Goal: Task Accomplishment & Management: Manage account settings

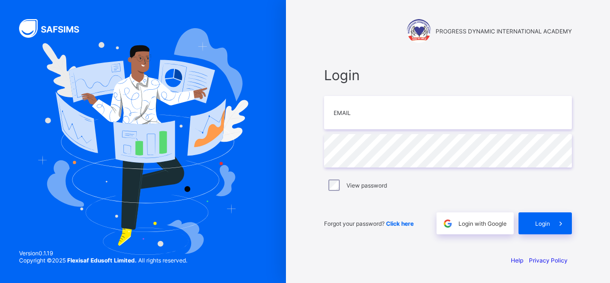
click at [325, 250] on div "PROGRESS DYNAMIC INTERNATIONAL ACADEMY Login Email Password View password Forgo…" at bounding box center [448, 141] width 286 height 283
click at [391, 118] on input "email" at bounding box center [448, 112] width 248 height 33
click at [390, 119] on input "email" at bounding box center [448, 112] width 248 height 33
click at [364, 57] on div "Login Email Password View password Forgot your password? Click here Login with …" at bounding box center [448, 150] width 267 height 193
click at [358, 114] on input "email" at bounding box center [448, 112] width 248 height 33
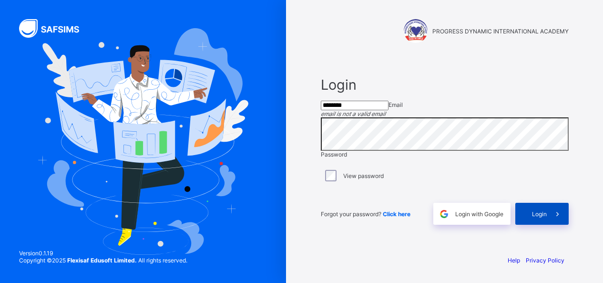
click at [543, 217] on span "Login" at bounding box center [539, 213] width 15 height 7
click at [547, 217] on span "Login" at bounding box center [539, 213] width 15 height 7
click at [537, 217] on span "Login" at bounding box center [539, 213] width 15 height 7
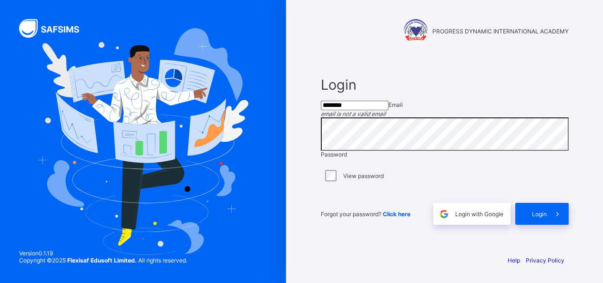
click at [372, 110] on input "********" at bounding box center [355, 106] width 68 height 10
type input "*"
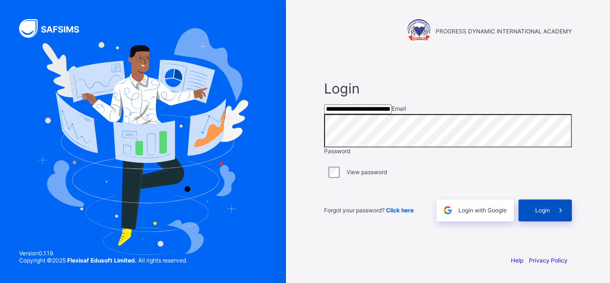
type input "**********"
click at [549, 214] on span "Login" at bounding box center [543, 209] width 15 height 7
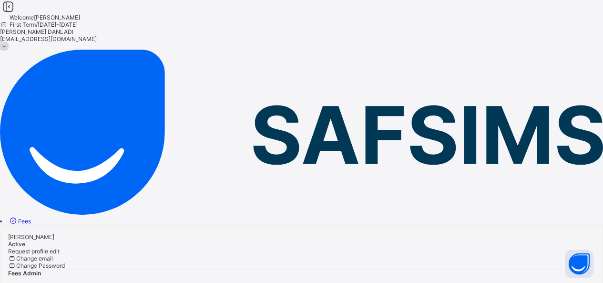
click at [451, 269] on div "Fees Admin" at bounding box center [301, 273] width 587 height 8
click at [31, 217] on span "Fees" at bounding box center [24, 220] width 13 height 7
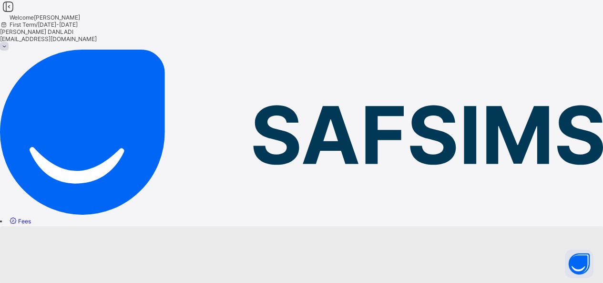
click at [31, 217] on span "Fees" at bounding box center [24, 220] width 13 height 7
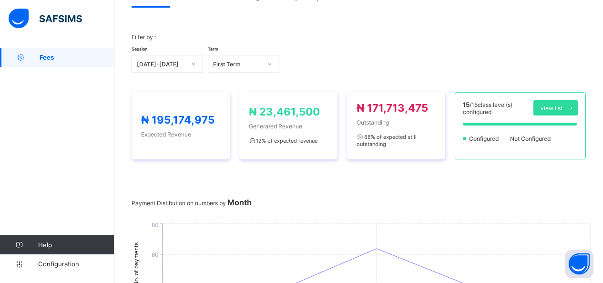
scroll to position [71, 0]
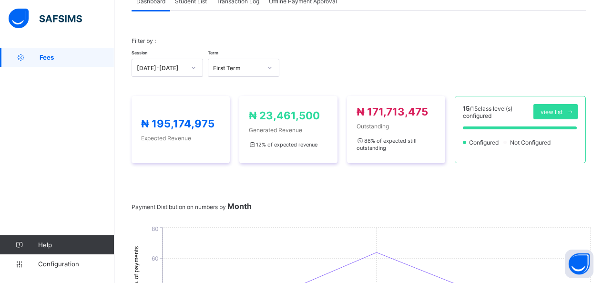
click at [76, 58] on span "Fees" at bounding box center [77, 57] width 75 height 8
click at [58, 56] on span "Fees" at bounding box center [77, 57] width 75 height 8
drag, startPoint x: 58, startPoint y: 56, endPoint x: 268, endPoint y: 62, distance: 210.9
click at [58, 56] on span "Fees" at bounding box center [77, 57] width 75 height 8
click at [175, 52] on div "Session 2025-2026 Term First Term" at bounding box center [359, 63] width 454 height 28
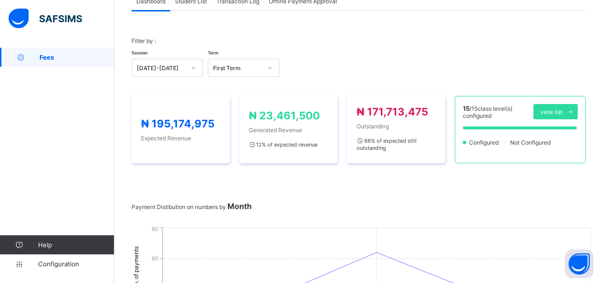
click at [268, 62] on div at bounding box center [270, 67] width 16 height 15
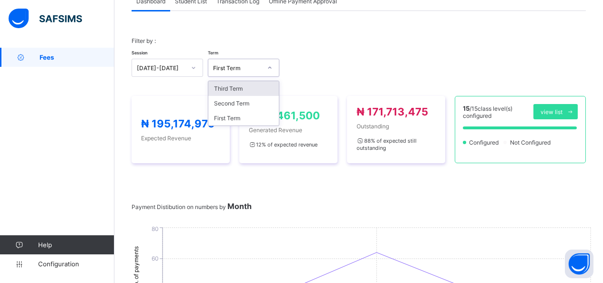
click at [259, 88] on div "Third Term" at bounding box center [243, 88] width 71 height 15
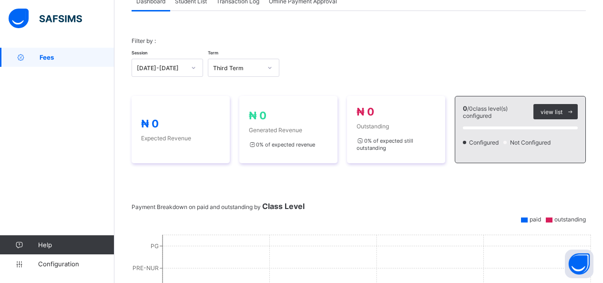
click at [192, 2] on span "Student List" at bounding box center [191, 1] width 32 height 7
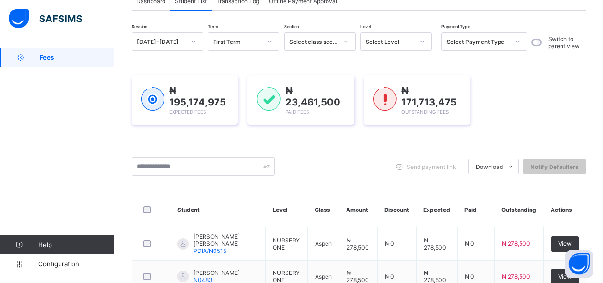
click at [252, 157] on div "Send payment link Download Students Payment Students Payment Status Student Ite…" at bounding box center [359, 166] width 454 height 31
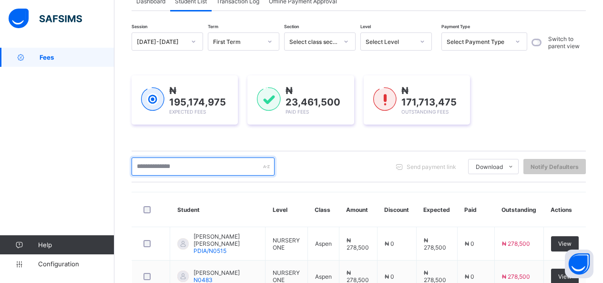
click at [255, 169] on input "text" at bounding box center [203, 166] width 143 height 18
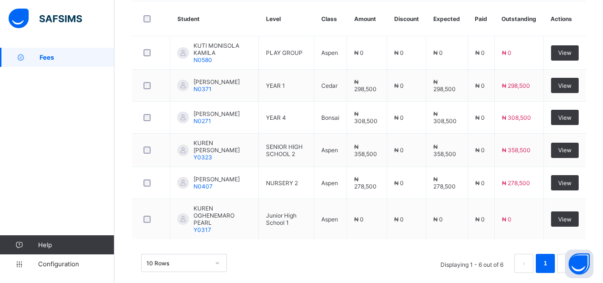
scroll to position [275, 0]
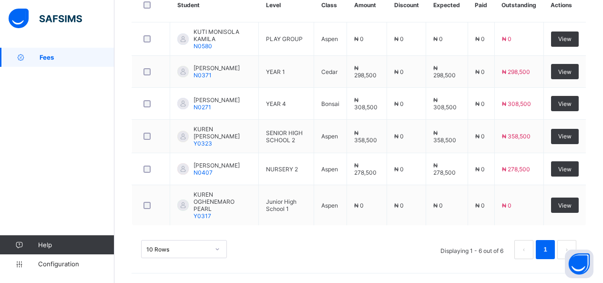
click at [603, 69] on div "Dashboard Student List Transaction Log Offline Payment Approval Student List Mo…" at bounding box center [358, 28] width 489 height 510
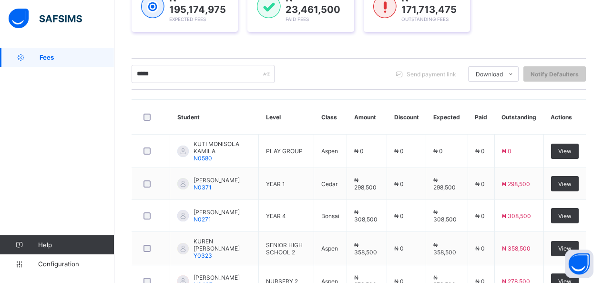
scroll to position [161, 0]
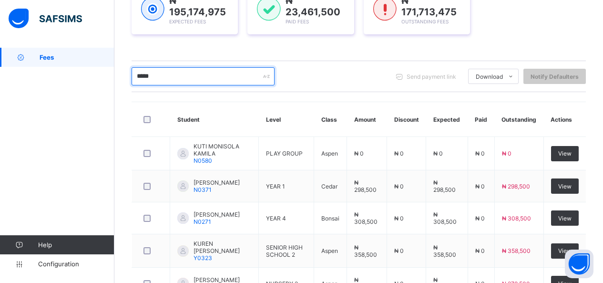
click at [192, 79] on input "*****" at bounding box center [203, 76] width 143 height 18
type input "*"
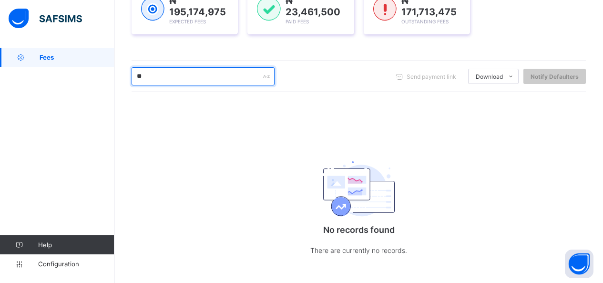
type input "*"
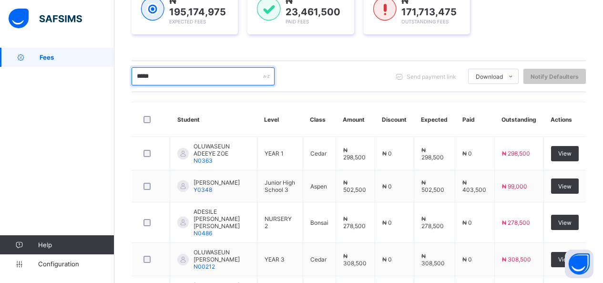
click at [162, 74] on input "*****" at bounding box center [203, 76] width 143 height 18
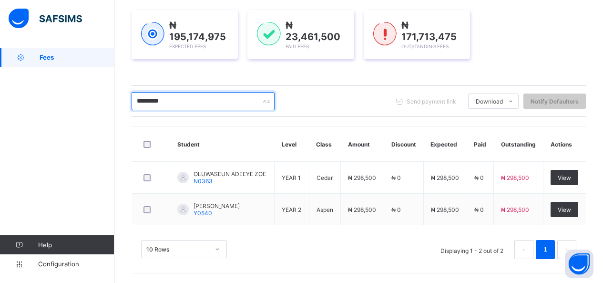
scroll to position [137, 0]
type input "*"
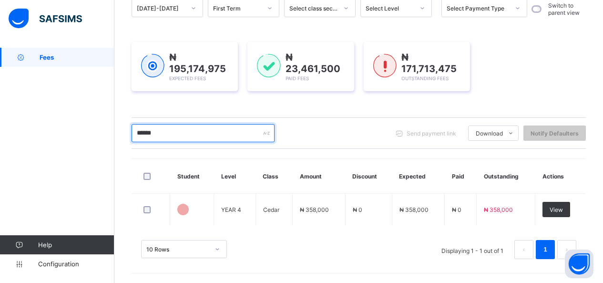
scroll to position [104, 0]
type input "*"
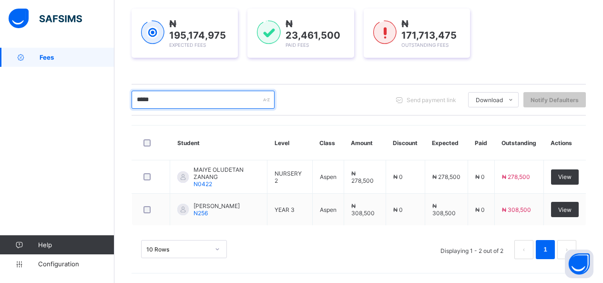
scroll to position [137, 0]
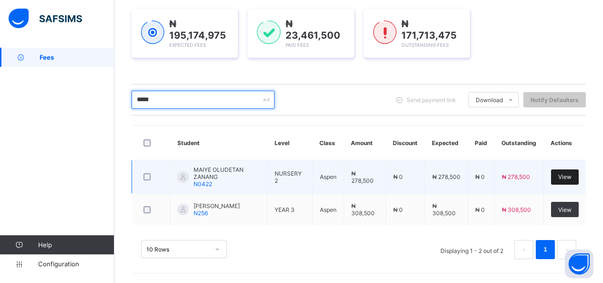
type input "*****"
click at [572, 176] on span "View" at bounding box center [564, 176] width 13 height 7
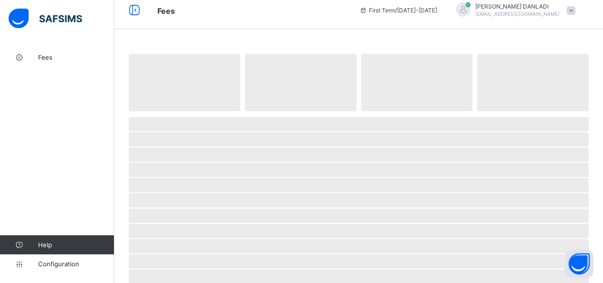
scroll to position [4, 0]
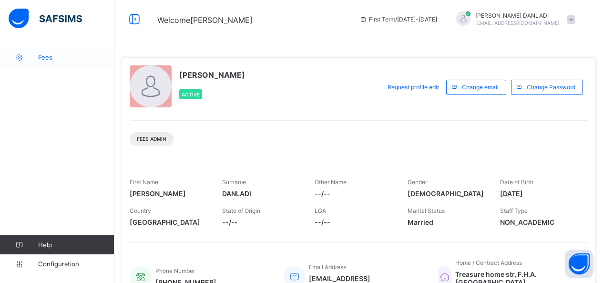
click at [52, 57] on span "Fees" at bounding box center [76, 57] width 76 height 8
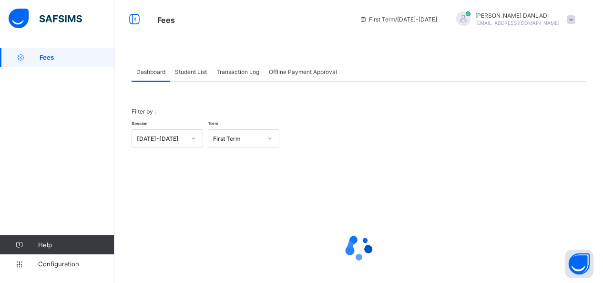
click at [194, 70] on span "Student List" at bounding box center [191, 71] width 32 height 7
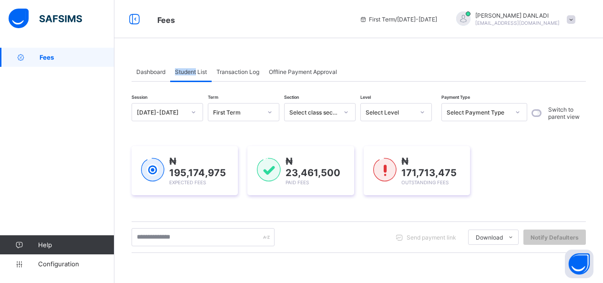
click at [194, 70] on span "Student List" at bounding box center [191, 71] width 32 height 7
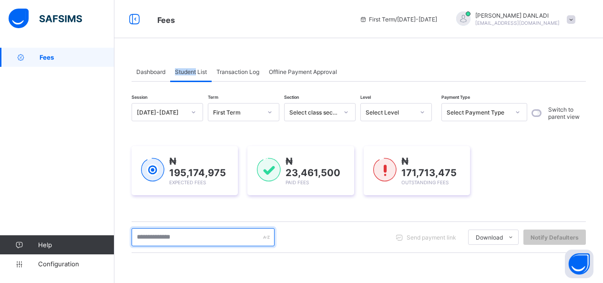
click at [236, 234] on input "text" at bounding box center [203, 237] width 143 height 18
click at [189, 231] on input "text" at bounding box center [203, 237] width 143 height 18
click at [177, 241] on input "text" at bounding box center [203, 237] width 143 height 18
drag, startPoint x: 177, startPoint y: 241, endPoint x: 207, endPoint y: 266, distance: 39.0
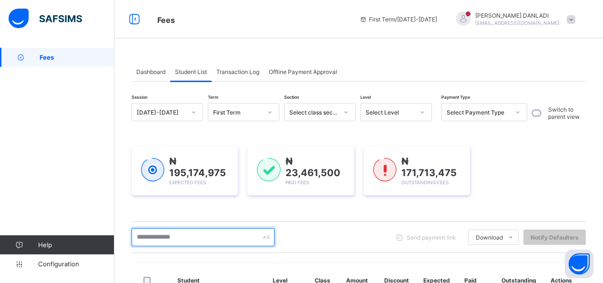
click at [151, 233] on input "text" at bounding box center [203, 237] width 143 height 18
type input "*****"
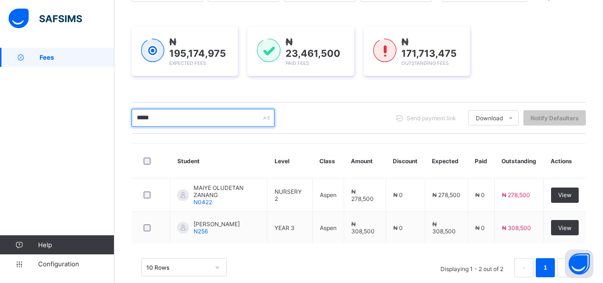
scroll to position [137, 0]
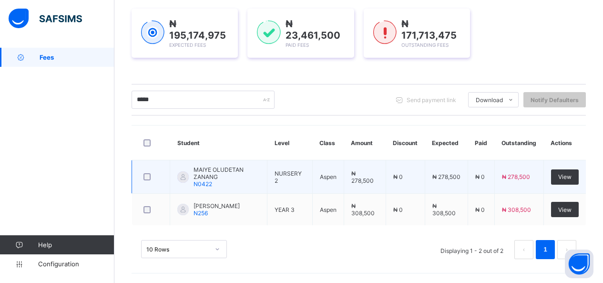
click at [222, 173] on span "MAIYE OLUDETAN ZANANG" at bounding box center [227, 173] width 66 height 14
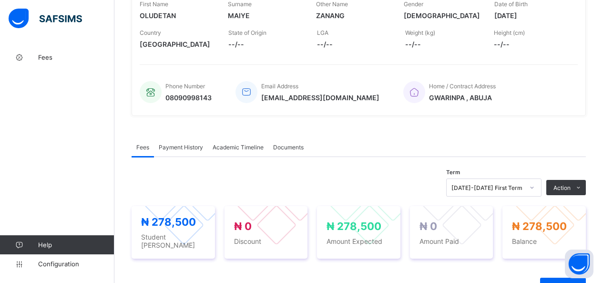
scroll to position [165, 0]
click at [189, 148] on span "Payment History" at bounding box center [181, 146] width 44 height 7
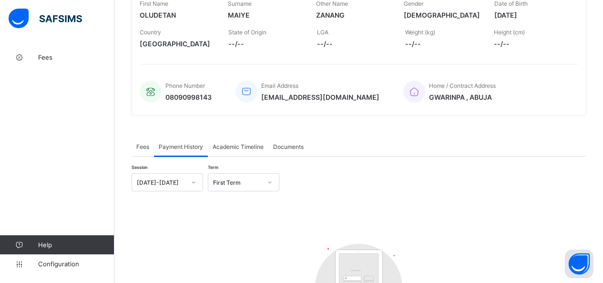
click at [168, 146] on span "Payment History" at bounding box center [181, 146] width 44 height 7
click at [141, 149] on span "Fees" at bounding box center [142, 146] width 13 height 7
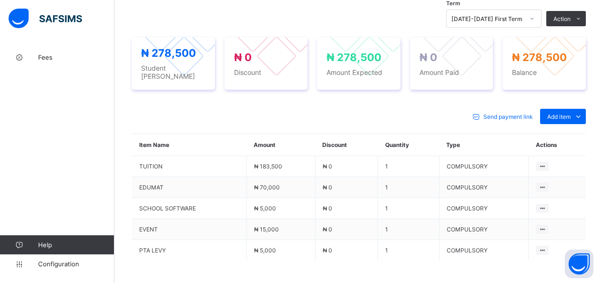
scroll to position [337, 0]
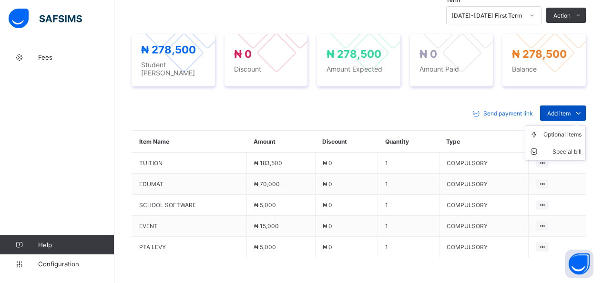
click at [583, 109] on icon at bounding box center [578, 113] width 10 height 10
click at [582, 131] on div "Optional items" at bounding box center [563, 135] width 38 height 10
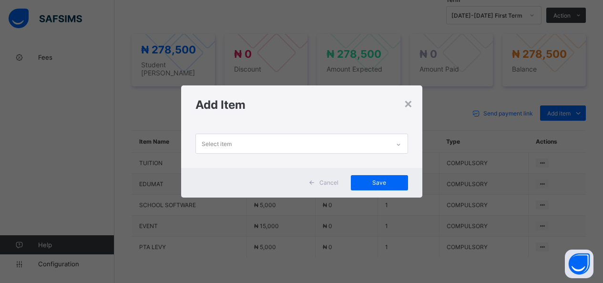
scroll to position [0, 0]
click at [402, 142] on icon at bounding box center [399, 145] width 6 height 10
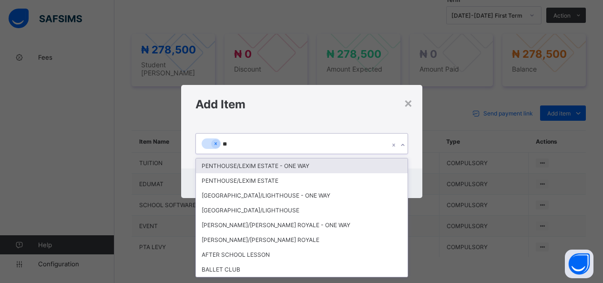
type input "***"
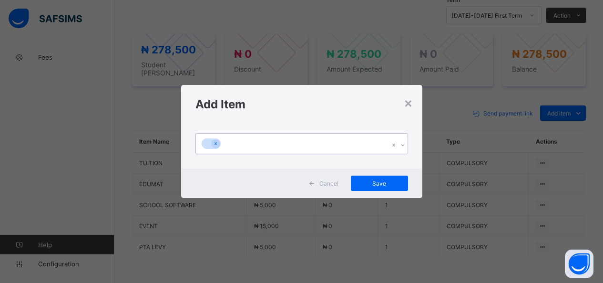
click at [260, 141] on div at bounding box center [293, 144] width 194 height 20
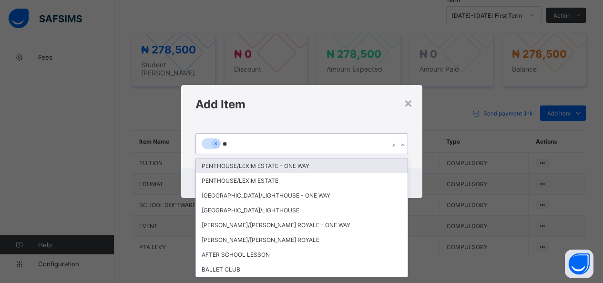
type input "***"
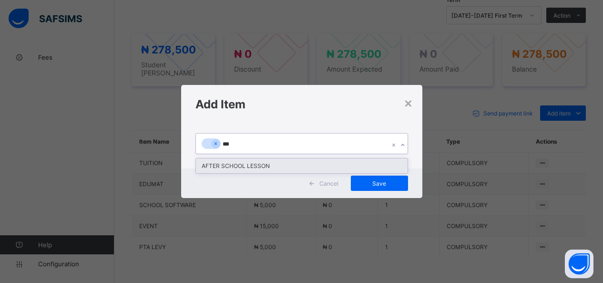
click at [272, 167] on div "AFTER SCHOOL LESSON" at bounding box center [302, 165] width 212 height 15
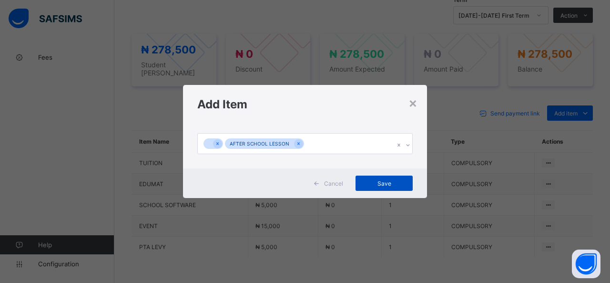
click at [377, 183] on span "Save" at bounding box center [384, 183] width 43 height 7
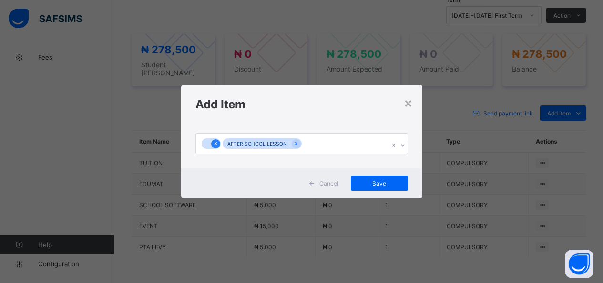
click at [215, 143] on icon at bounding box center [215, 143] width 2 height 3
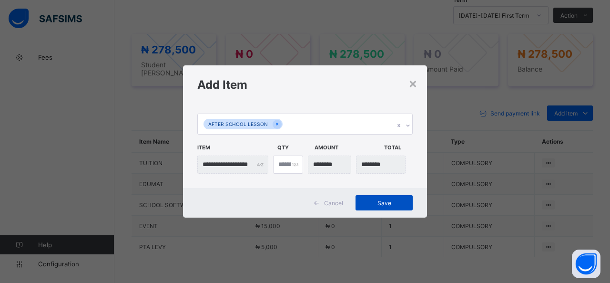
click at [393, 200] on span "Save" at bounding box center [384, 202] width 43 height 7
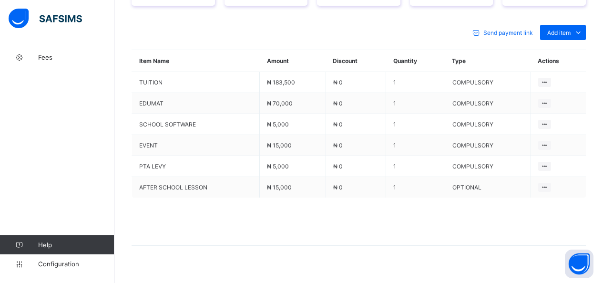
scroll to position [419, 0]
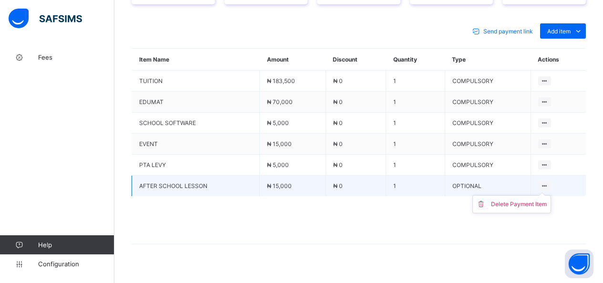
click at [550, 195] on ul "Delete Payment Item" at bounding box center [512, 204] width 79 height 18
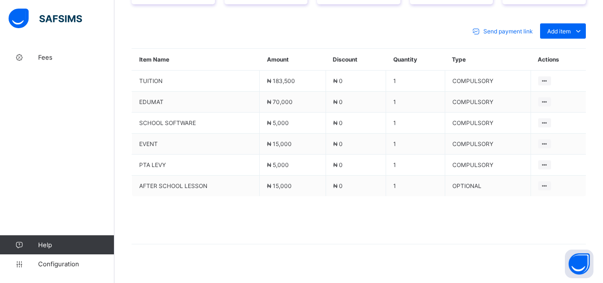
click at [475, 218] on span at bounding box center [359, 220] width 454 height 48
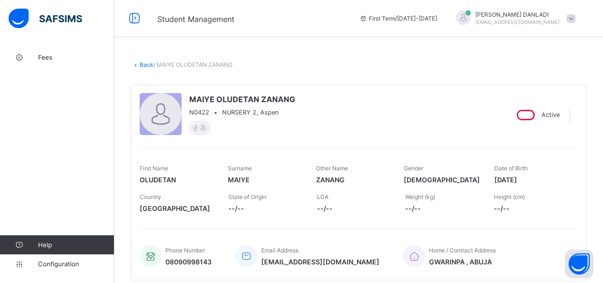
scroll to position [0, 0]
click at [46, 55] on span "Fees" at bounding box center [76, 57] width 76 height 8
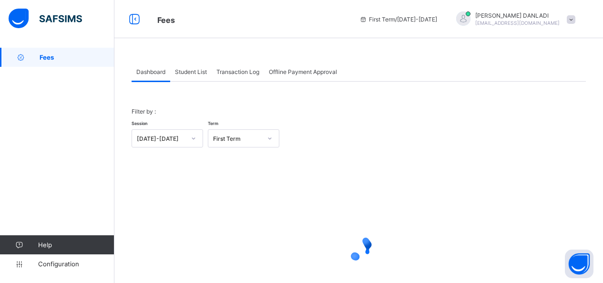
click at [200, 70] on span "Student List" at bounding box center [191, 71] width 32 height 7
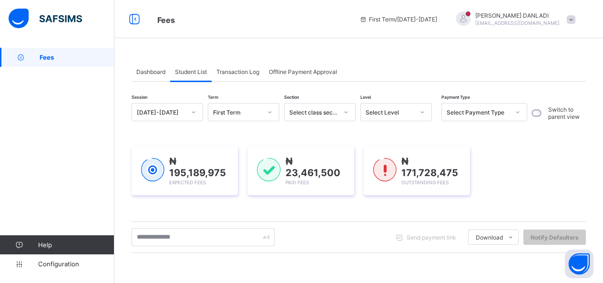
click at [146, 70] on span "Dashboard" at bounding box center [150, 71] width 29 height 7
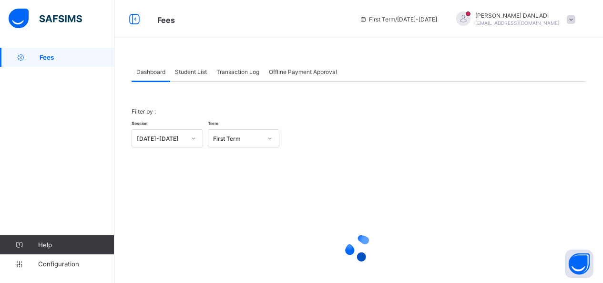
click at [239, 138] on div "First Term" at bounding box center [237, 138] width 49 height 7
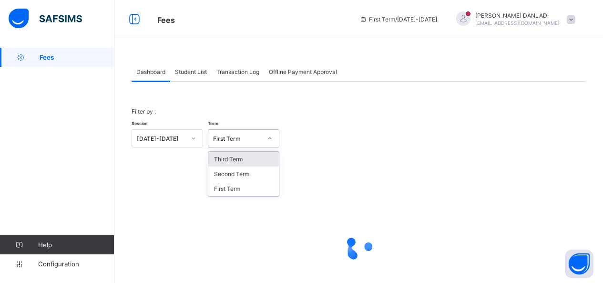
click at [241, 116] on span at bounding box center [359, 117] width 454 height 5
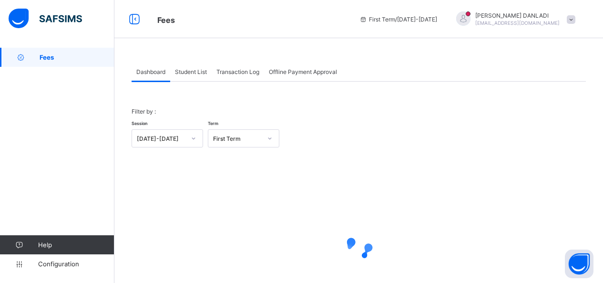
click at [188, 72] on span "Student List" at bounding box center [191, 71] width 32 height 7
click at [196, 74] on span "Student List" at bounding box center [191, 71] width 32 height 7
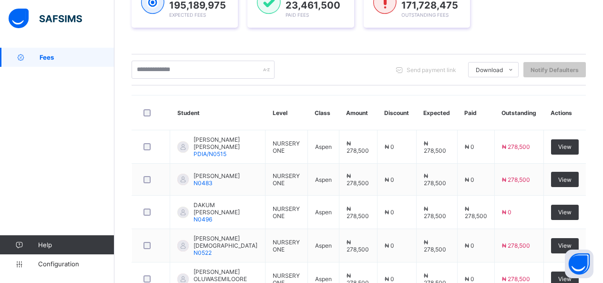
scroll to position [173, 0]
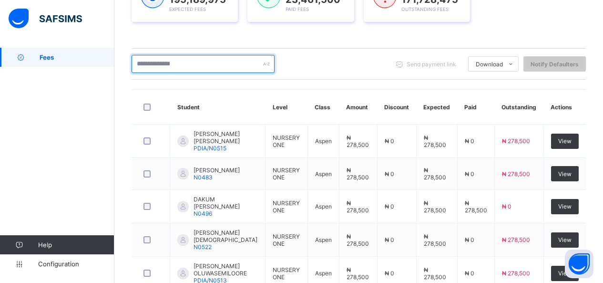
click at [207, 65] on input "text" at bounding box center [203, 64] width 143 height 18
click at [169, 63] on input "text" at bounding box center [203, 64] width 143 height 18
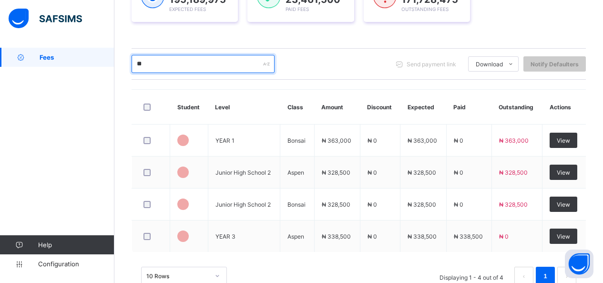
type input "*"
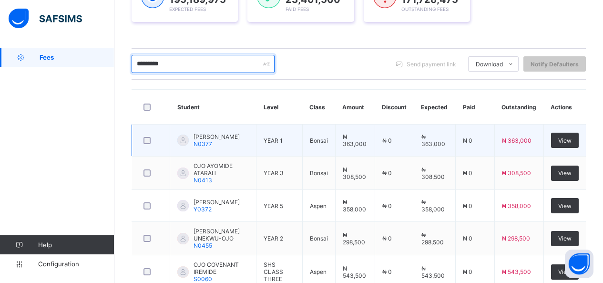
type input "*********"
click at [225, 140] on span "DANIEL JOELLA UREDO-OJO" at bounding box center [217, 136] width 46 height 7
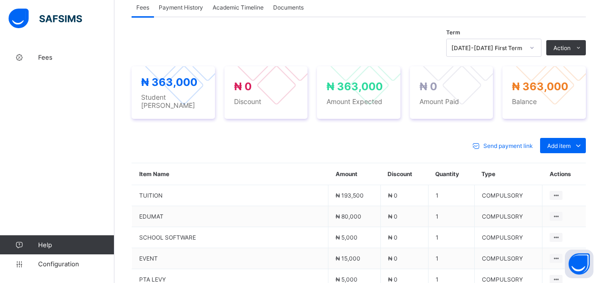
scroll to position [304, 0]
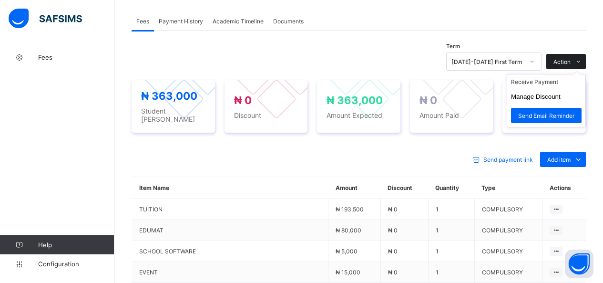
click at [582, 60] on icon at bounding box center [578, 62] width 7 height 6
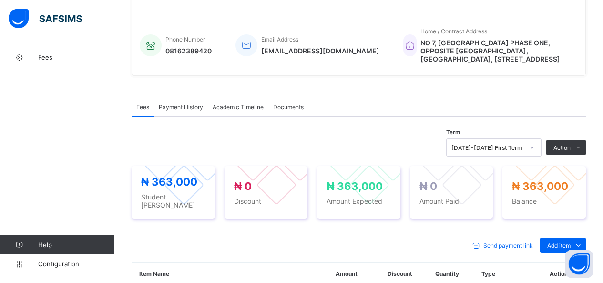
scroll to position [217, 0]
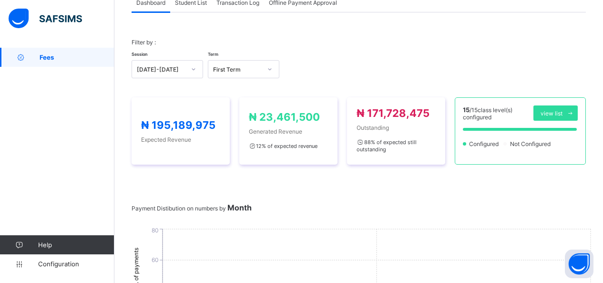
scroll to position [217, 0]
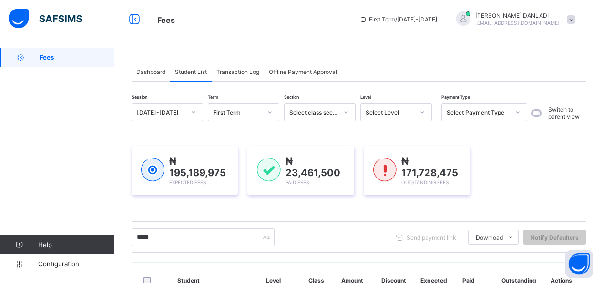
scroll to position [217, 0]
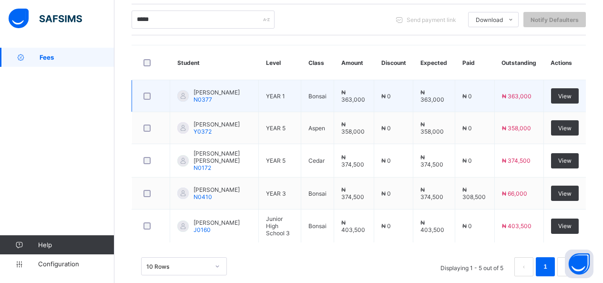
type input "*****"
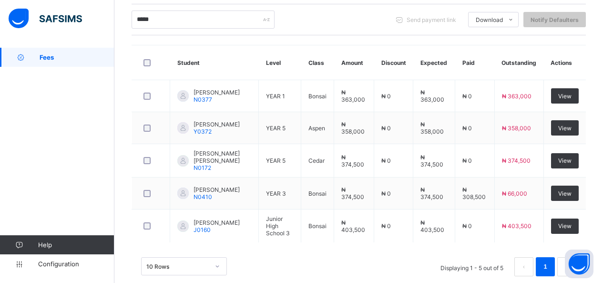
drag, startPoint x: 212, startPoint y: 98, endPoint x: 85, endPoint y: 97, distance: 127.3
click at [85, 97] on div "Fees Help Configuration" at bounding box center [57, 160] width 114 height 245
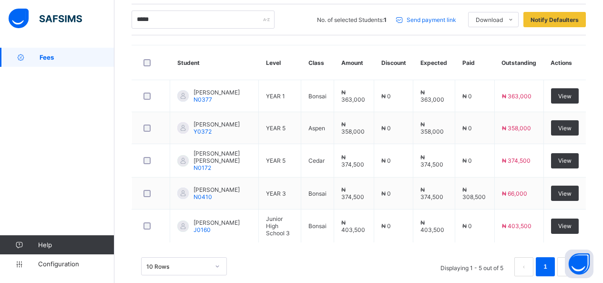
drag, startPoint x: 211, startPoint y: 96, endPoint x: 307, endPoint y: 36, distance: 113.0
click at [306, 35] on div "Session 2025-2026 Term First Term Section Select class section Level Select Lev…" at bounding box center [359, 86] width 454 height 400
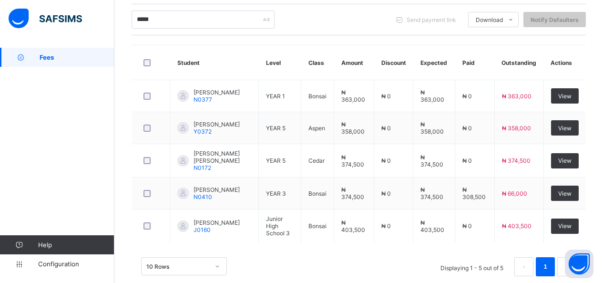
drag, startPoint x: 568, startPoint y: 98, endPoint x: 324, endPoint y: 24, distance: 255.0
click at [324, 24] on div "***** Send payment link Download Students Payment Students Payment Status Stude…" at bounding box center [359, 19] width 454 height 18
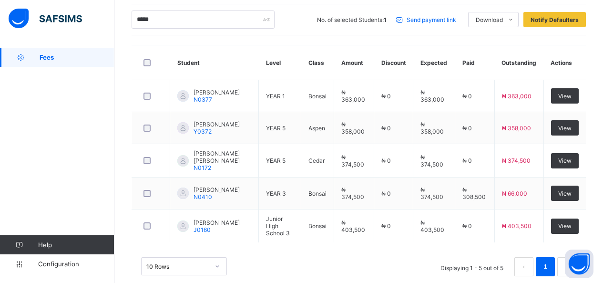
drag, startPoint x: 219, startPoint y: 96, endPoint x: 245, endPoint y: 44, distance: 57.6
click at [245, 44] on div "Session 2025-2026 Term First Term Section Select class section Level Select Lev…" at bounding box center [359, 86] width 454 height 400
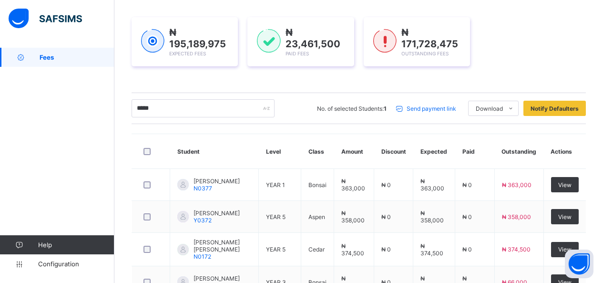
scroll to position [129, 0]
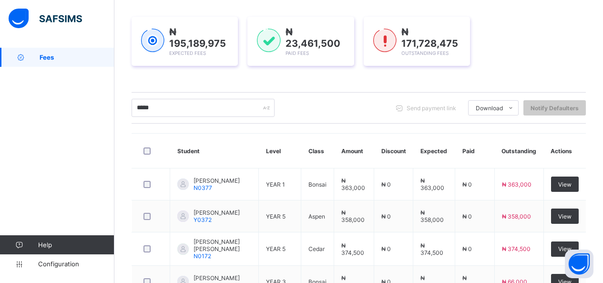
drag, startPoint x: 217, startPoint y: 185, endPoint x: 49, endPoint y: 172, distance: 168.9
click at [49, 172] on div "Fees Help Configuration" at bounding box center [57, 160] width 114 height 245
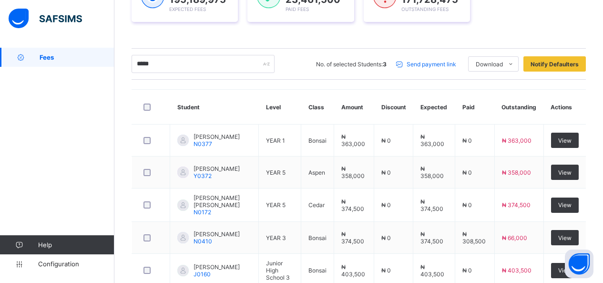
scroll to position [174, 0]
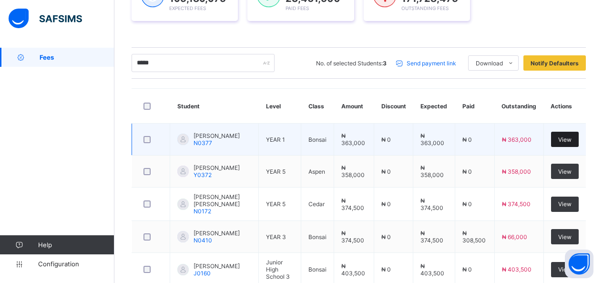
click at [569, 142] on span "View" at bounding box center [564, 139] width 13 height 7
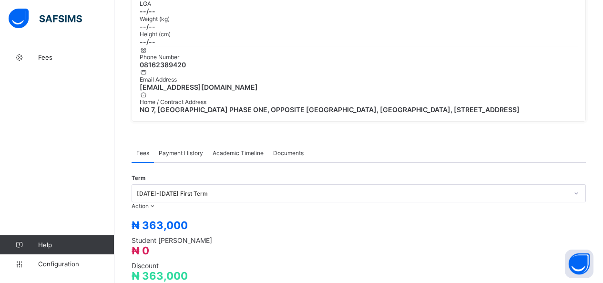
scroll to position [224, 0]
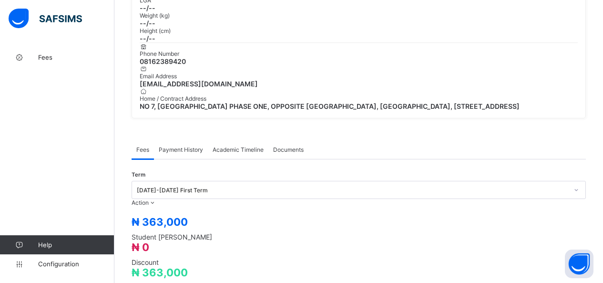
click at [178, 146] on span "Payment History" at bounding box center [181, 149] width 44 height 7
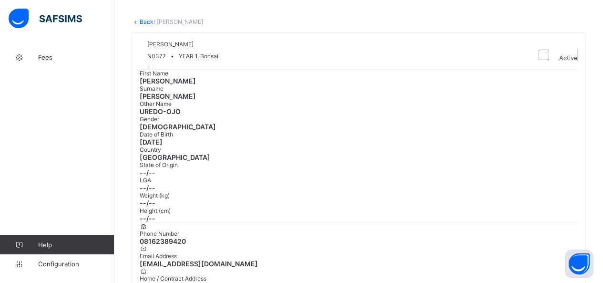
scroll to position [46, 0]
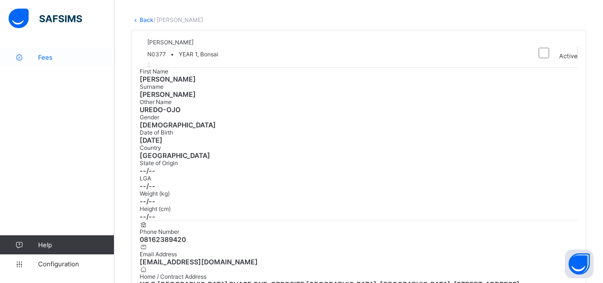
click at [45, 58] on span "Fees" at bounding box center [76, 57] width 76 height 8
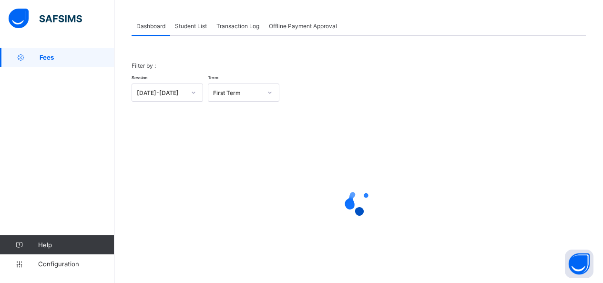
click at [243, 27] on span "Transaction Log" at bounding box center [237, 25] width 43 height 7
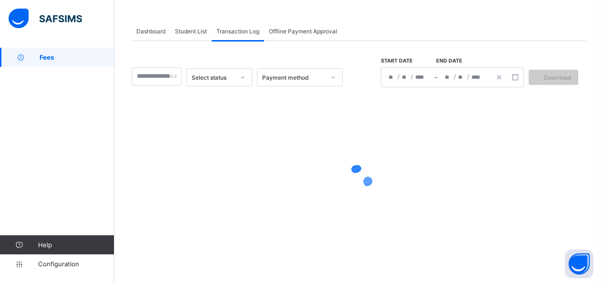
scroll to position [41, 0]
click at [301, 32] on span "Offline Payment Approval" at bounding box center [303, 31] width 68 height 7
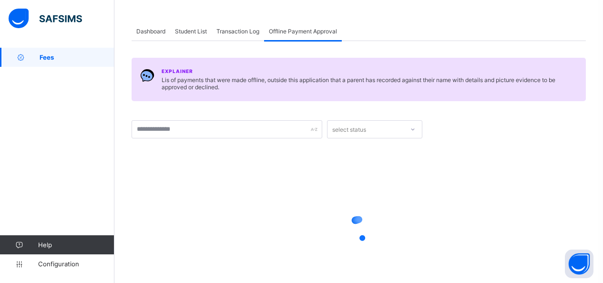
scroll to position [46, 0]
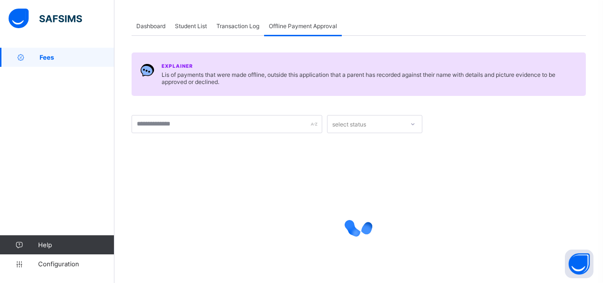
click at [192, 25] on span "Student List" at bounding box center [191, 25] width 32 height 7
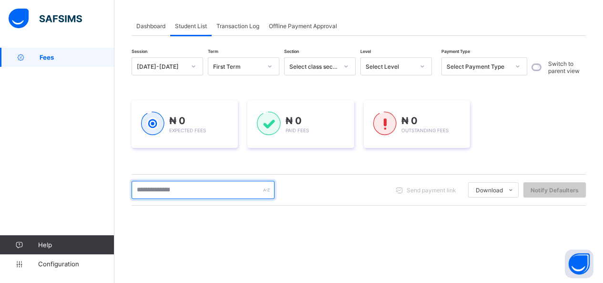
click at [168, 194] on input "text" at bounding box center [203, 190] width 143 height 18
type input "*****"
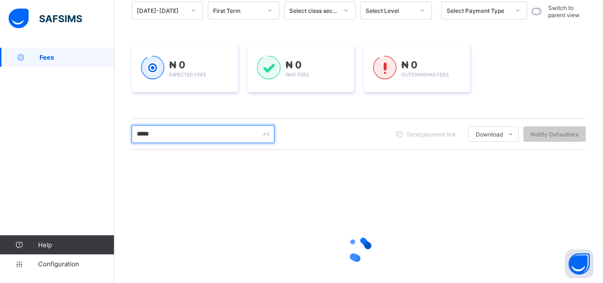
scroll to position [128, 0]
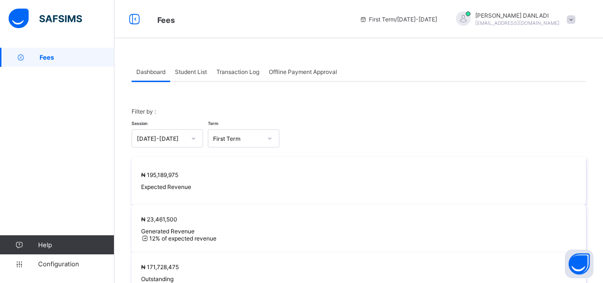
click at [190, 71] on span "Student List" at bounding box center [191, 71] width 32 height 7
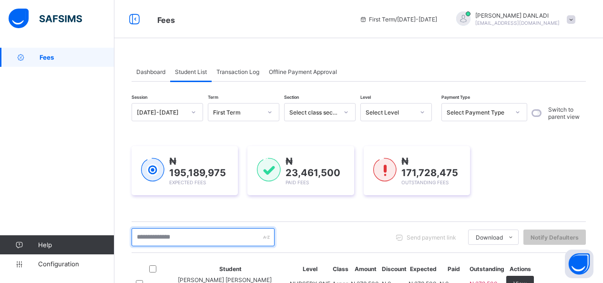
click at [168, 241] on input "text" at bounding box center [203, 237] width 143 height 18
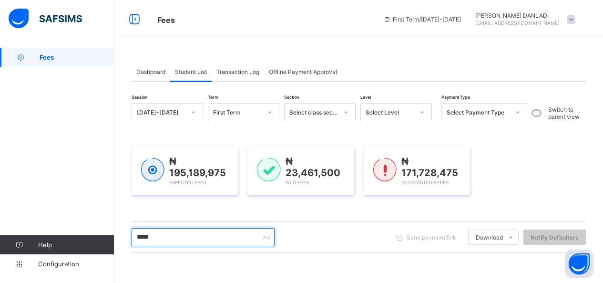
type input "*****"
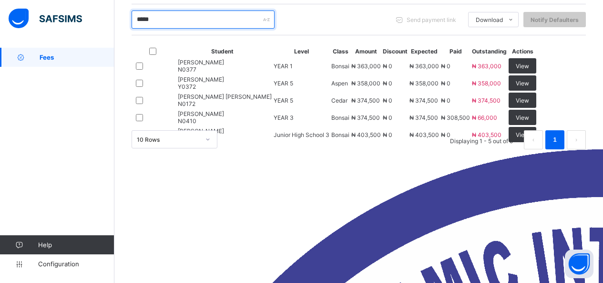
scroll to position [222, 0]
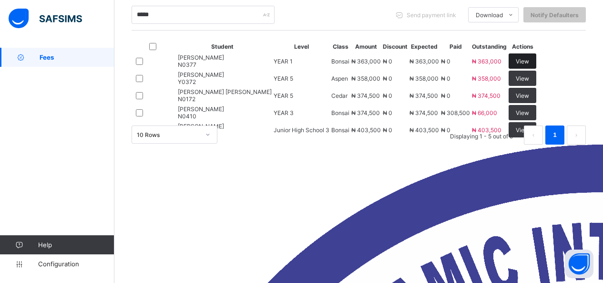
click at [529, 65] on span "View" at bounding box center [522, 61] width 13 height 7
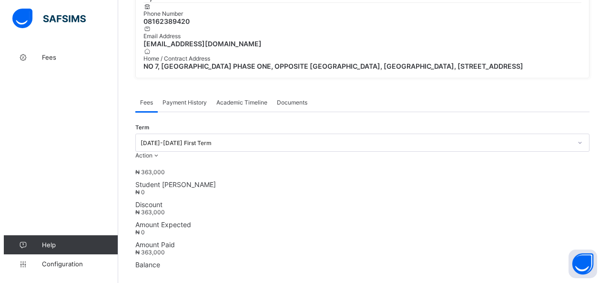
scroll to position [251, 0]
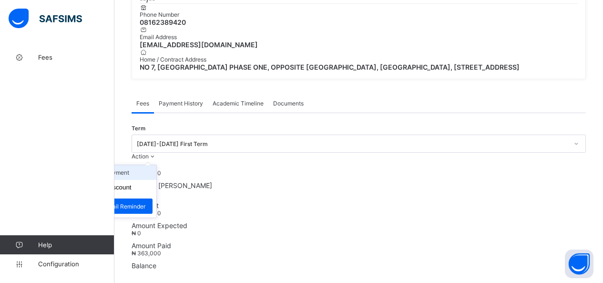
click at [156, 165] on li "Receive Payment" at bounding box center [117, 172] width 78 height 15
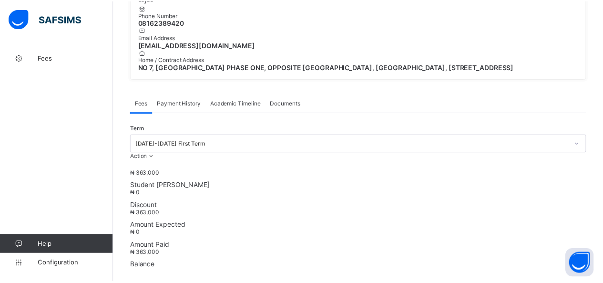
scroll to position [532, 0]
